Goal: Task Accomplishment & Management: Complete application form

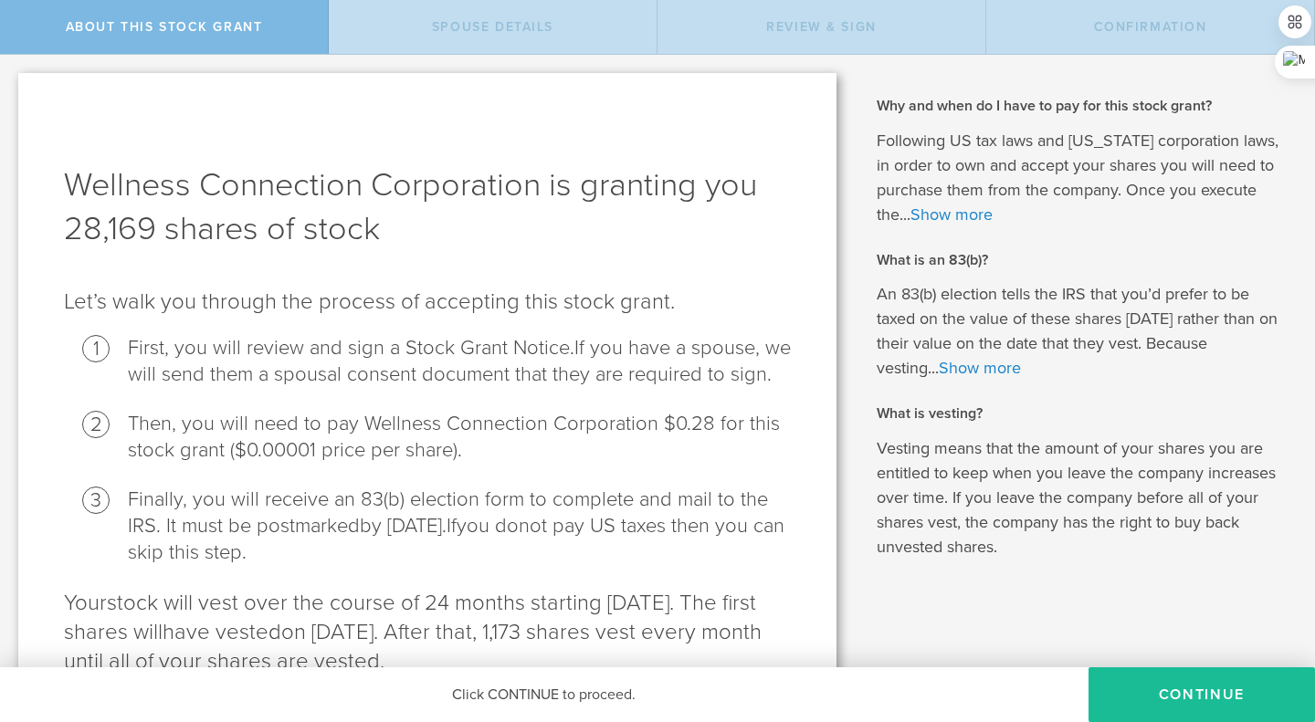
click at [1181, 693] on button "CONTINUE" at bounding box center [1201, 694] width 226 height 55
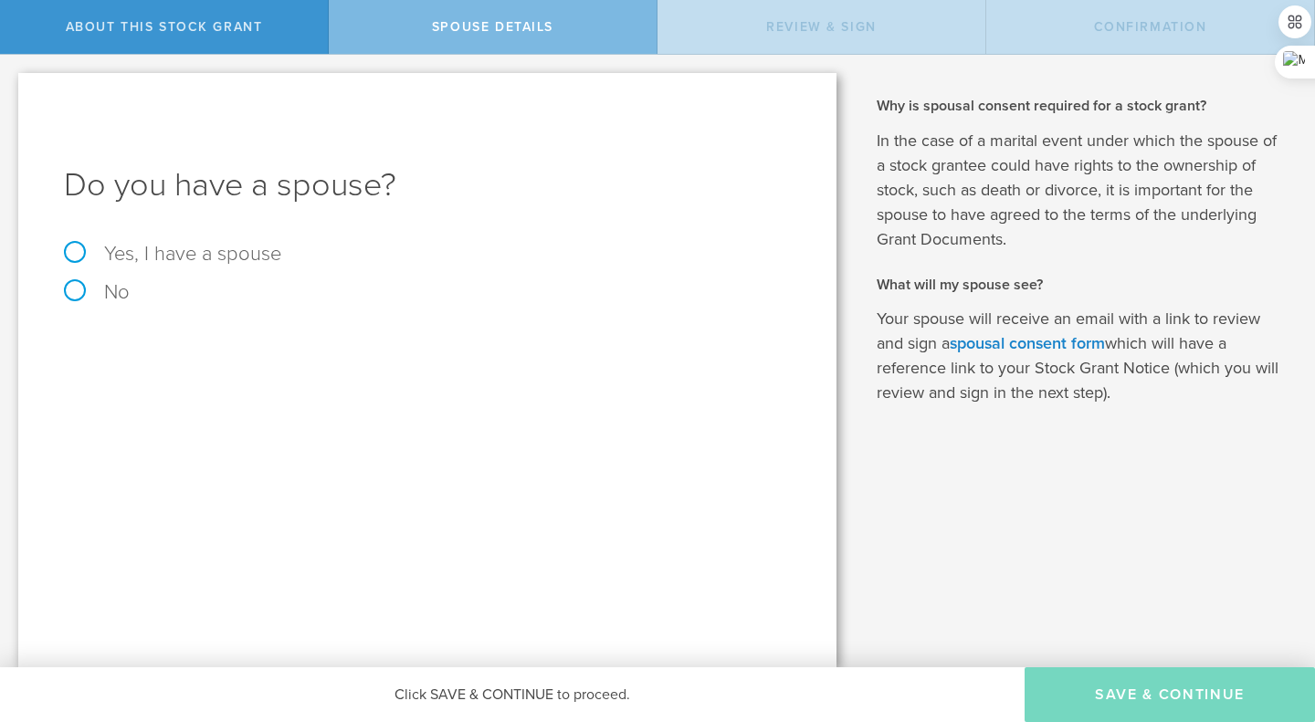
click at [163, 256] on label "Yes, I have a spouse" at bounding box center [427, 254] width 727 height 20
click at [12, 84] on input "Yes, I have a spouse" at bounding box center [6, 69] width 12 height 29
radio input "true"
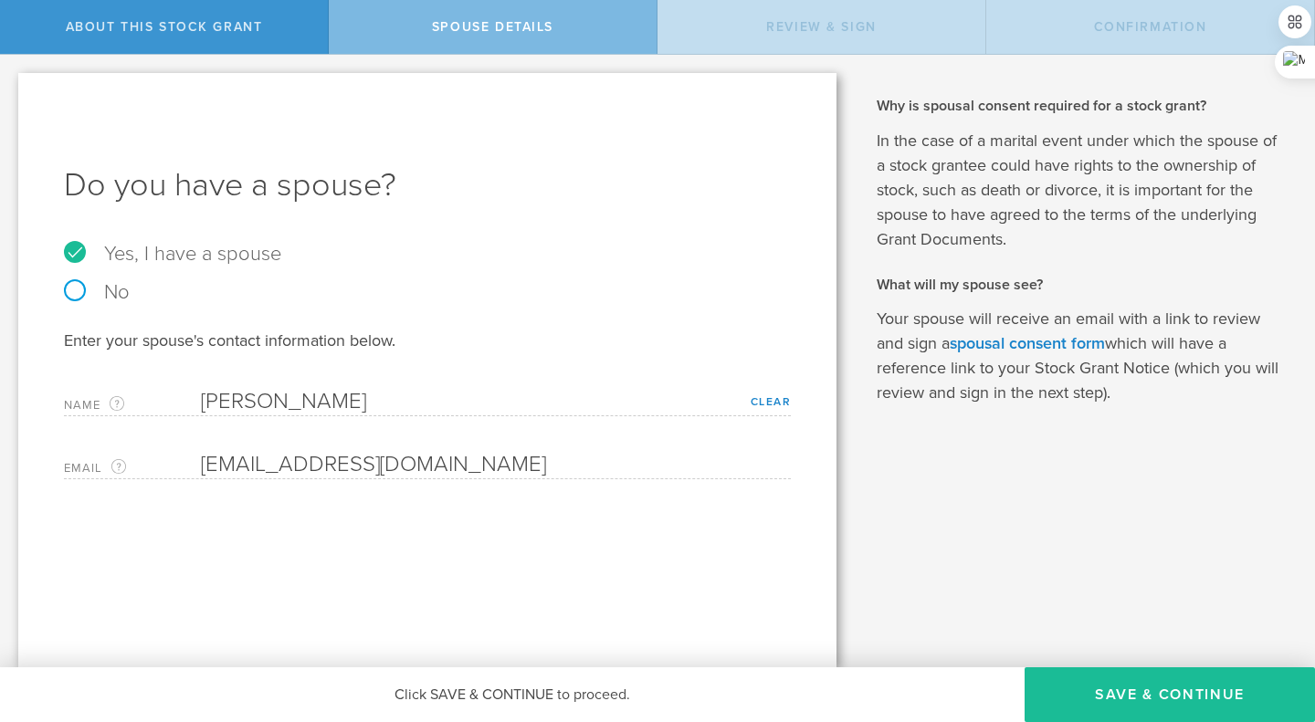
click at [1143, 688] on button "Save & Continue" at bounding box center [1169, 694] width 290 height 55
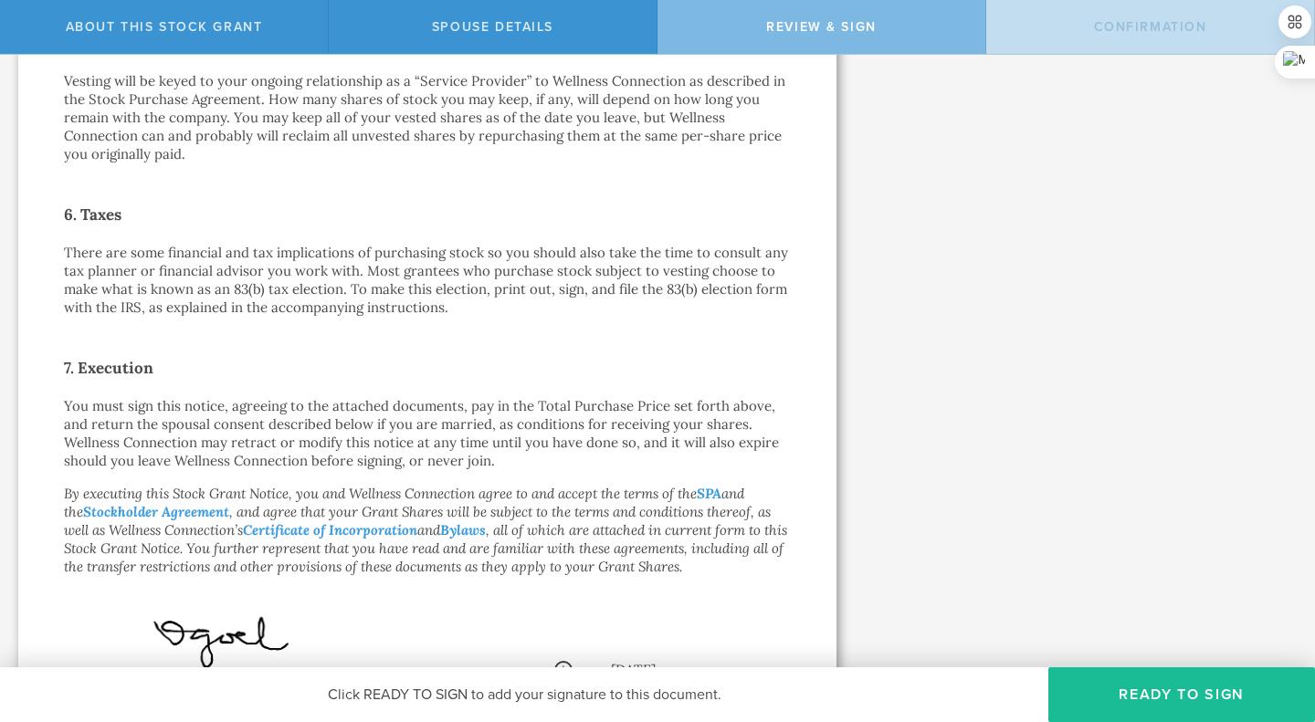
scroll to position [1348, 0]
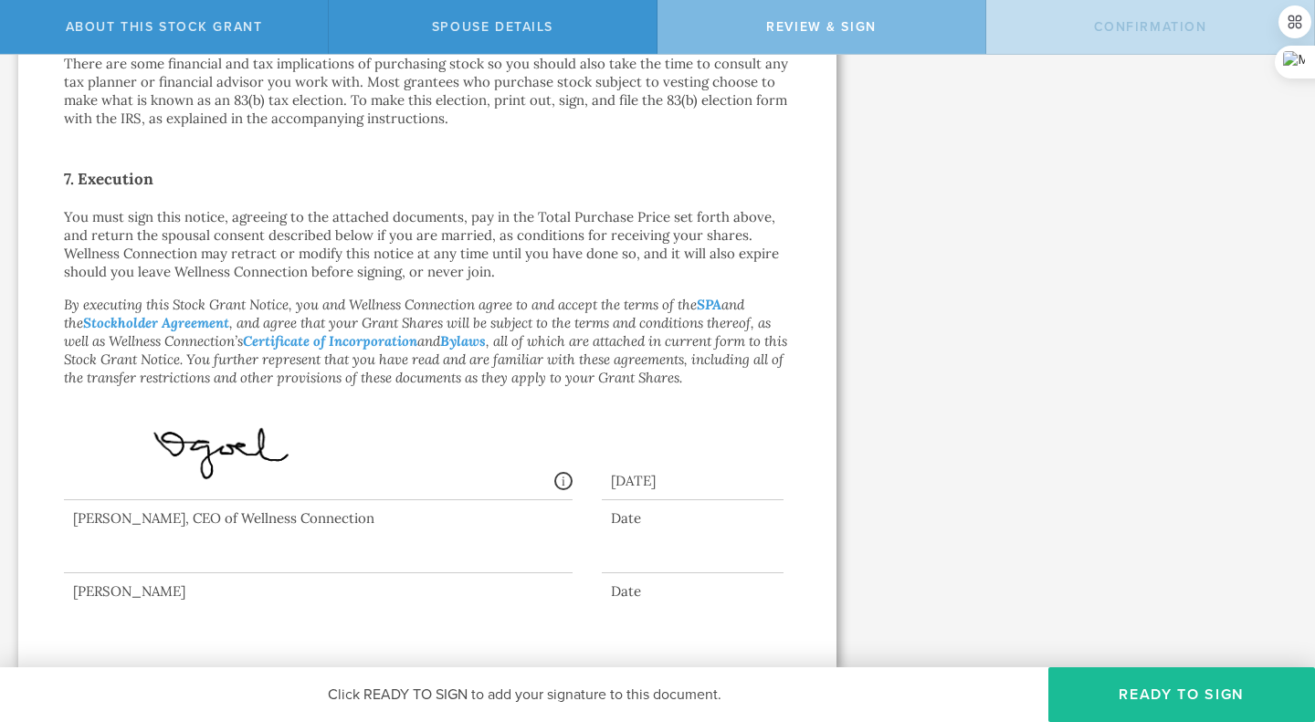
click at [112, 559] on div at bounding box center [318, 536] width 509 height 73
click at [1184, 702] on button "Ready to Sign" at bounding box center [1181, 694] width 267 height 55
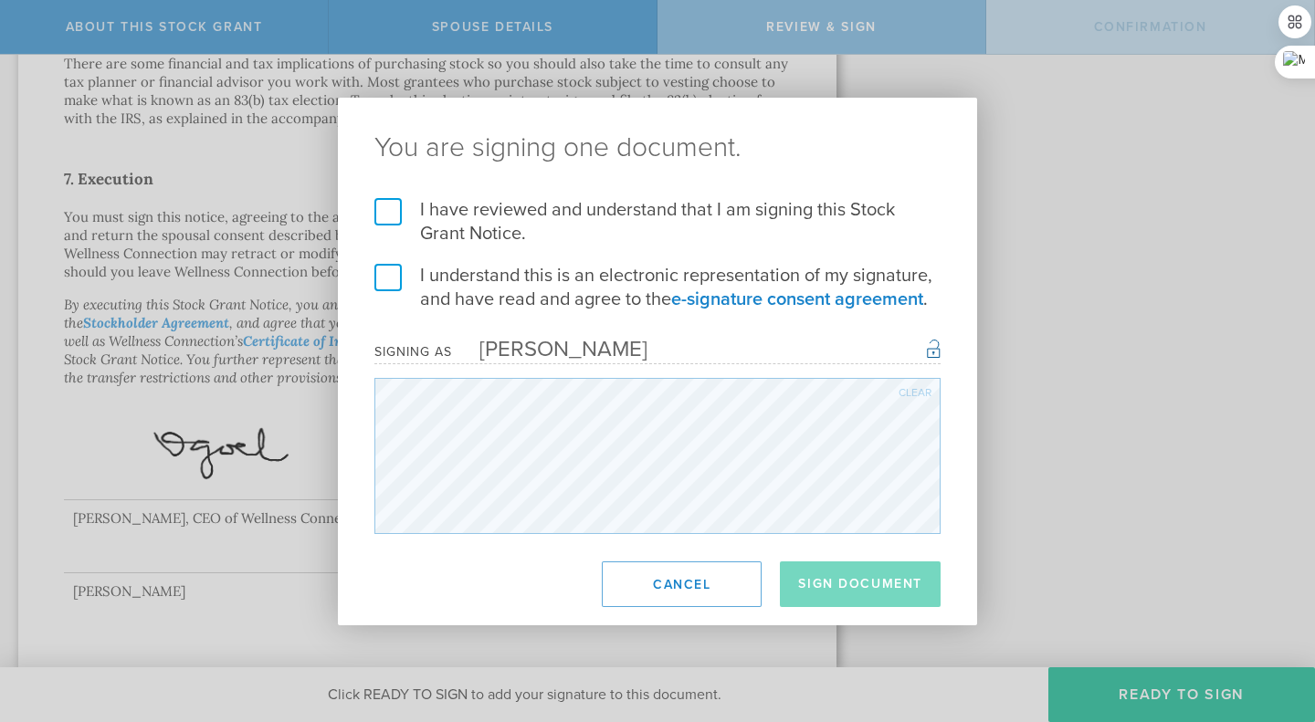
click at [384, 207] on label "I have reviewed and understand that I am signing this Stock Grant Notice." at bounding box center [657, 221] width 566 height 47
click at [0, 0] on input "I have reviewed and understand that I am signing this Stock Grant Notice." at bounding box center [0, 0] width 0 height 0
click at [394, 286] on label "I understand this is an electronic representation of my signature, and have rea…" at bounding box center [657, 287] width 566 height 47
click at [0, 0] on input "I understand this is an electronic representation of my signature, and have rea…" at bounding box center [0, 0] width 0 height 0
click at [871, 601] on button "Sign Document" at bounding box center [860, 585] width 161 height 46
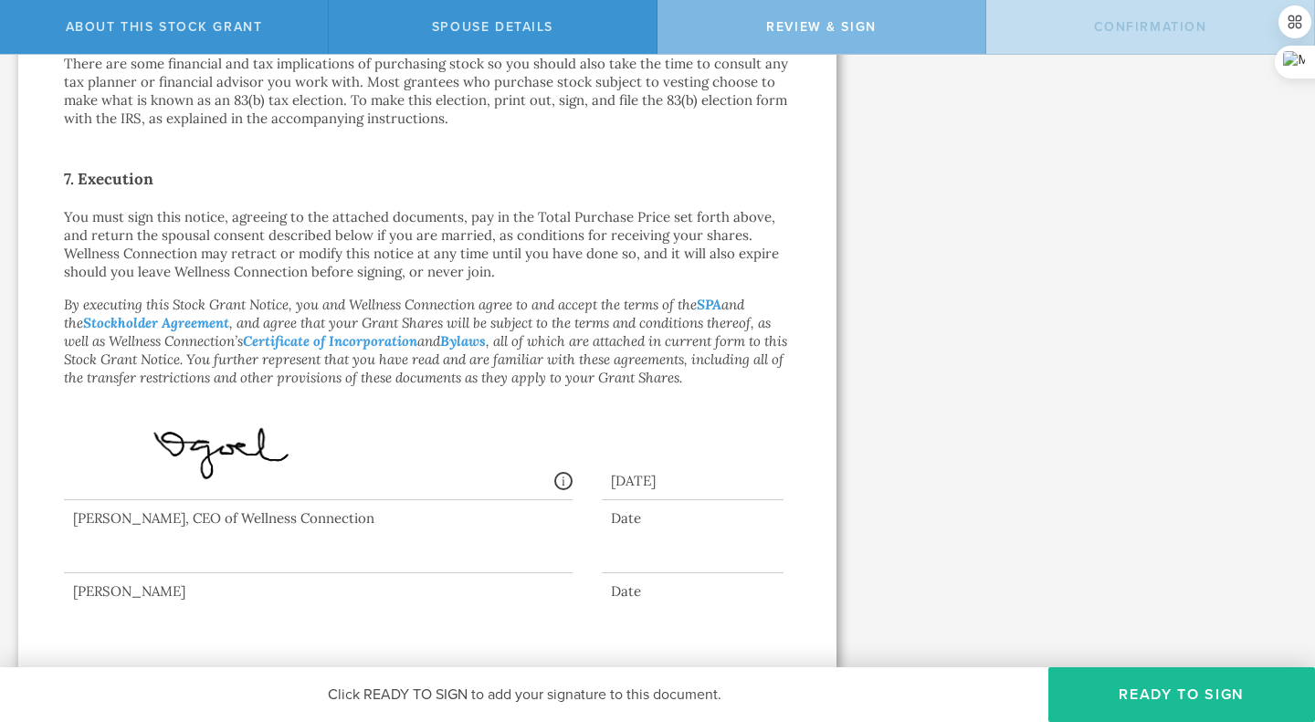
scroll to position [0, 0]
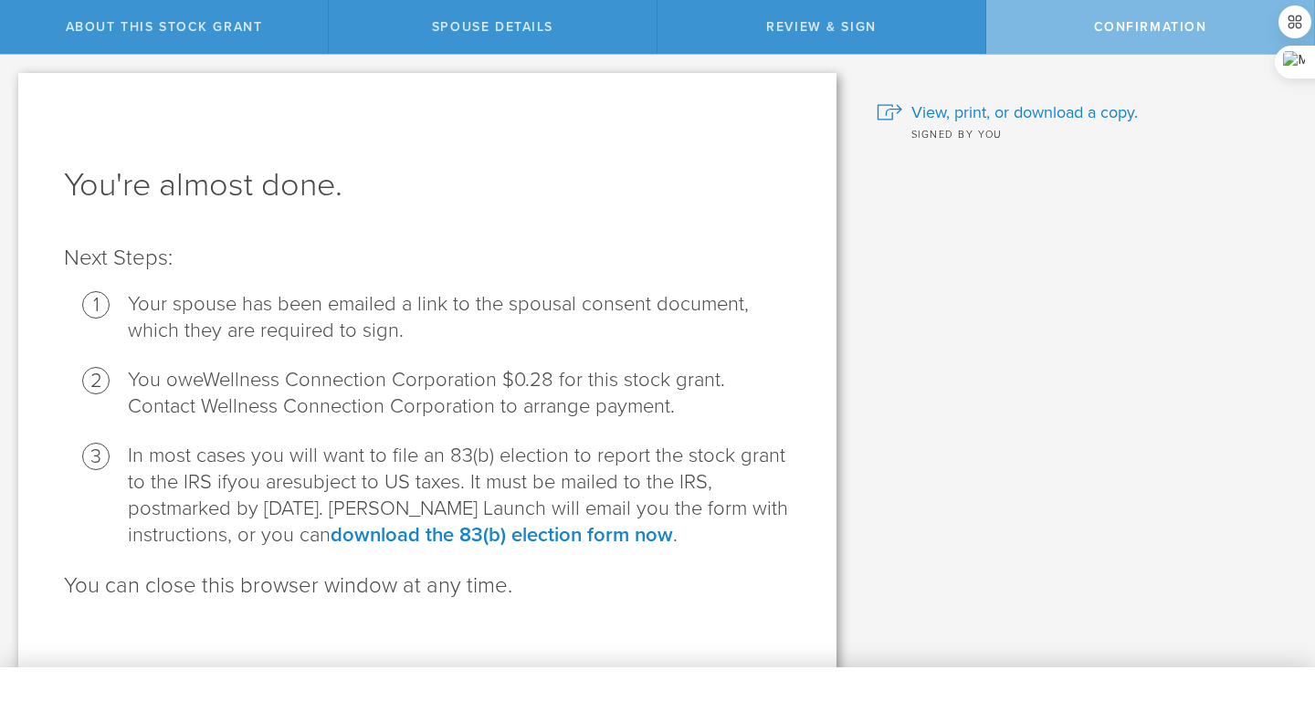
drag, startPoint x: 1310, startPoint y: 212, endPoint x: 1313, endPoint y: 258, distance: 46.6
click at [1313, 258] on body "About this stock grant Spouse Details Review & Sign Confirmation Wellness Conne…" at bounding box center [657, 361] width 1315 height 722
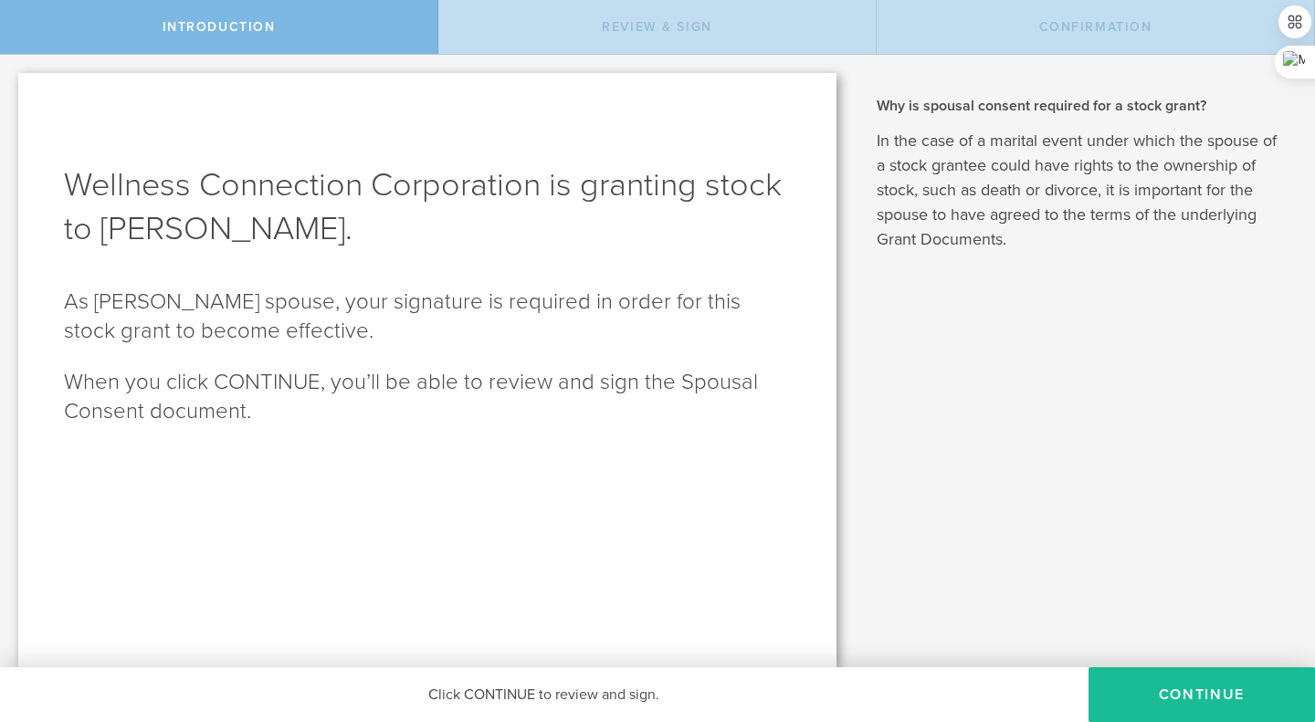
click at [1202, 693] on button "CONTINUE" at bounding box center [1201, 694] width 226 height 55
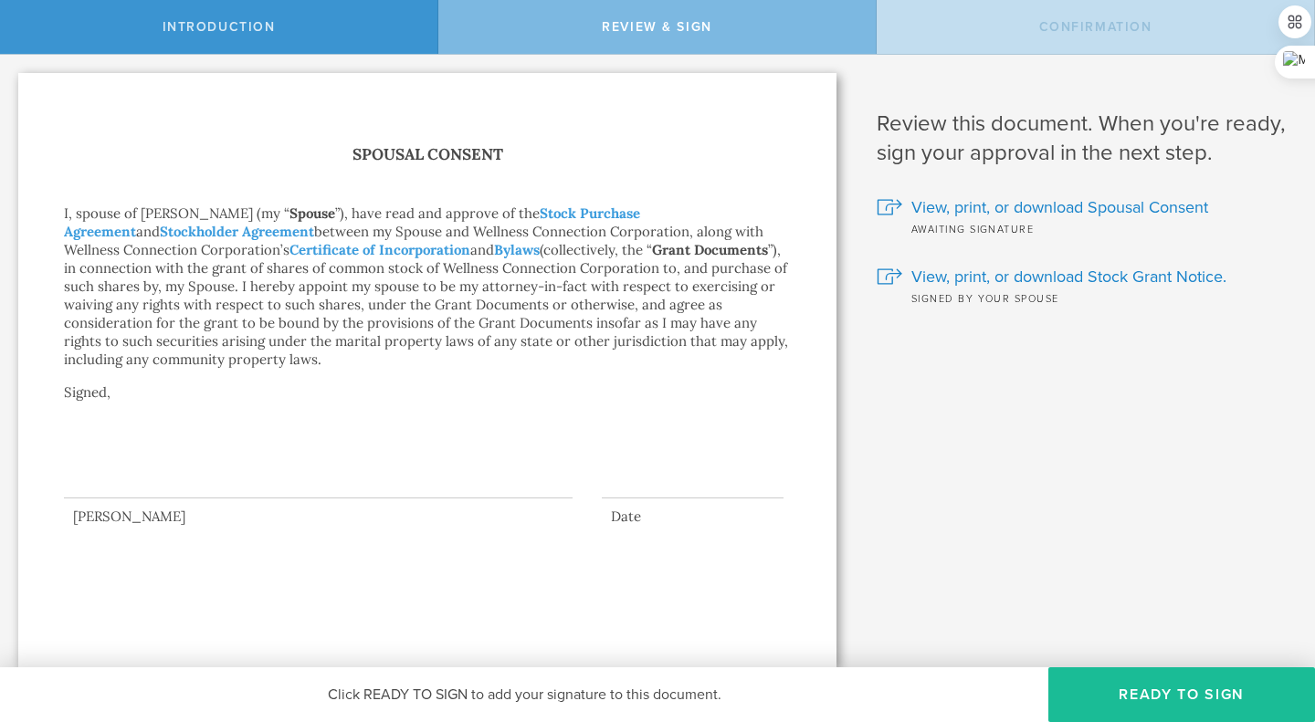
click at [318, 485] on div at bounding box center [318, 461] width 509 height 73
click at [1172, 688] on button "Ready to Sign" at bounding box center [1181, 694] width 267 height 55
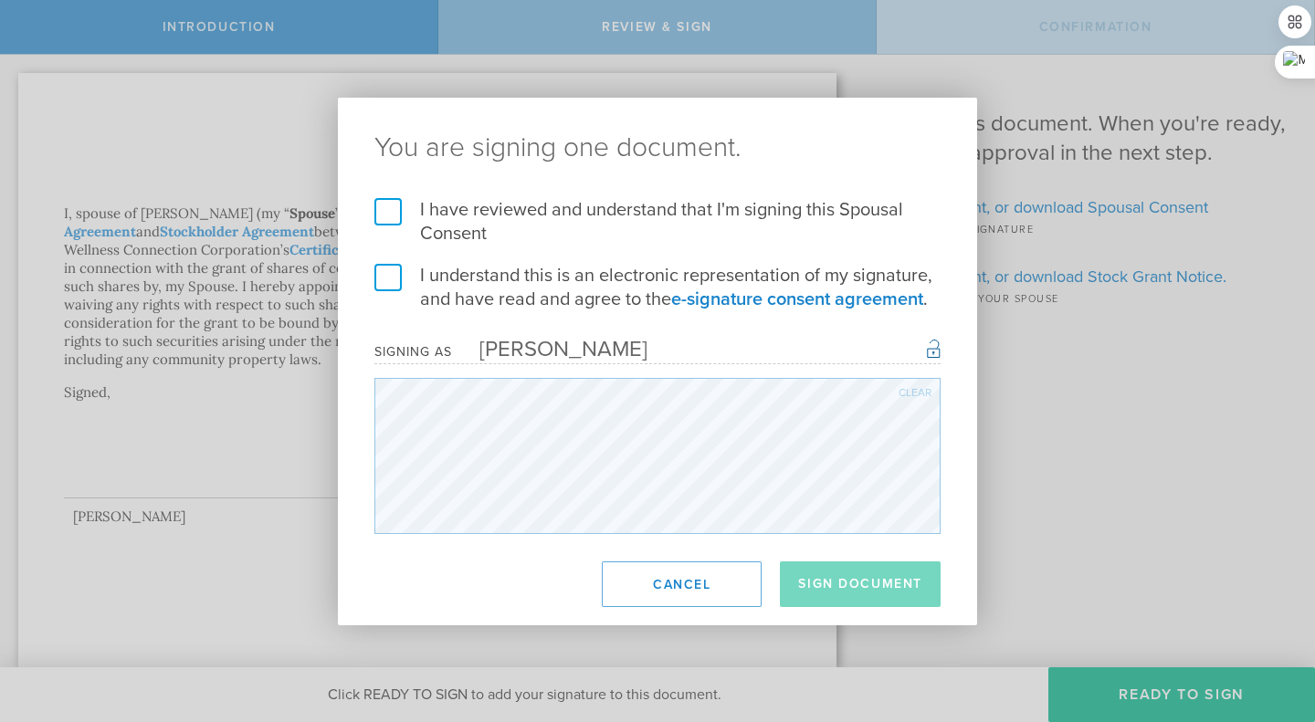
click at [394, 209] on label "I have reviewed and understand that I'm signing this Spousal Consent" at bounding box center [657, 221] width 566 height 47
click at [0, 0] on input "I have reviewed and understand that I'm signing this Spousal Consent" at bounding box center [0, 0] width 0 height 0
click at [391, 264] on label "I understand this is an electronic representation of my signature, and have rea…" at bounding box center [657, 287] width 566 height 47
click at [0, 0] on input "I understand this is an electronic representation of my signature, and have rea…" at bounding box center [0, 0] width 0 height 0
click at [857, 588] on button "Sign Document" at bounding box center [860, 585] width 161 height 46
